Goal: Task Accomplishment & Management: Manage account settings

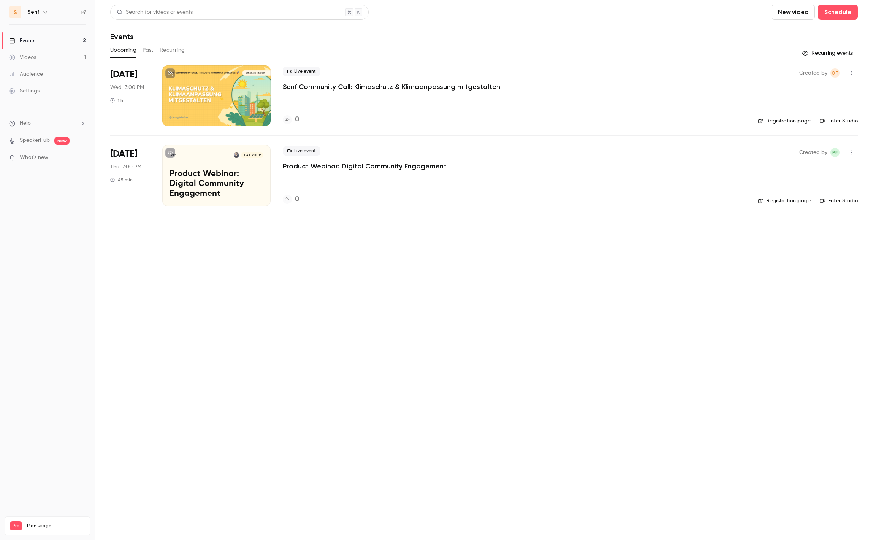
click at [30, 86] on link "Settings" at bounding box center [47, 90] width 95 height 17
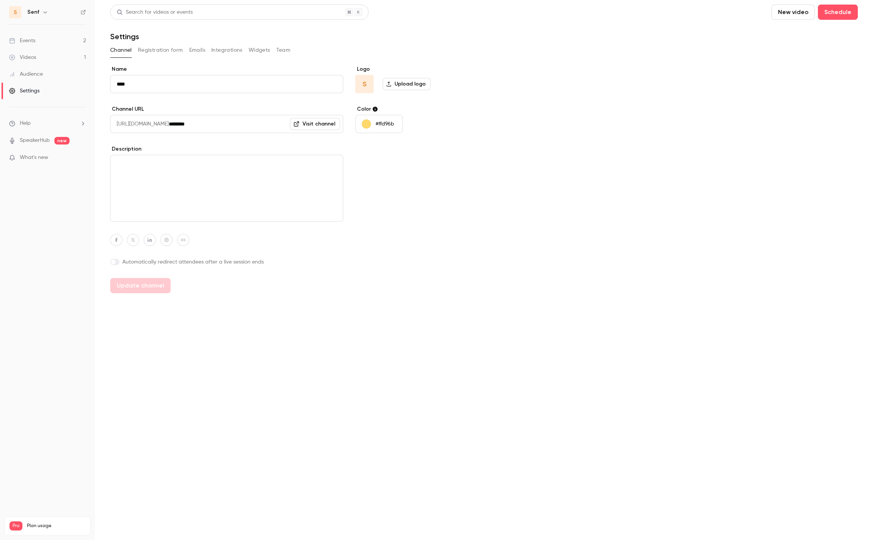
click at [45, 10] on icon "button" at bounding box center [45, 12] width 6 height 6
click at [41, 76] on link "Billing Pro" at bounding box center [76, 69] width 141 height 21
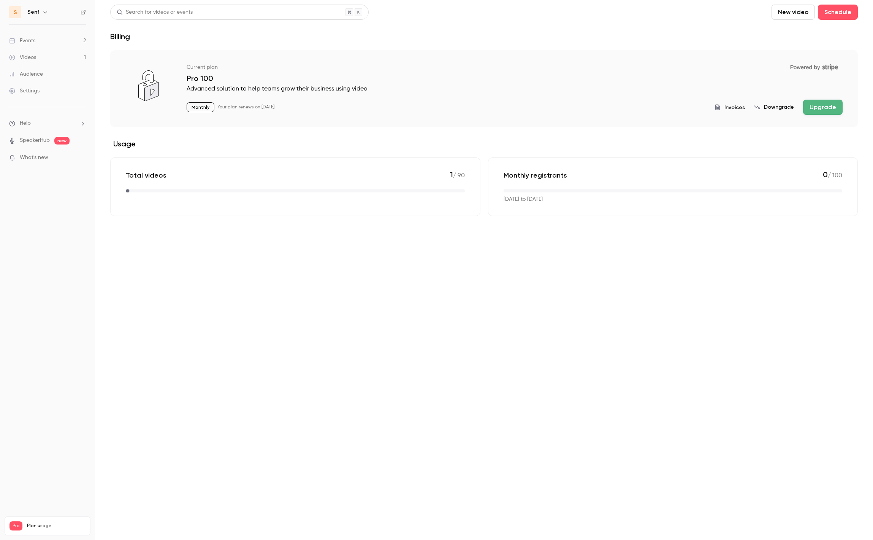
click at [733, 110] on span "Invoices" at bounding box center [734, 107] width 21 height 8
